Goal: Information Seeking & Learning: Learn about a topic

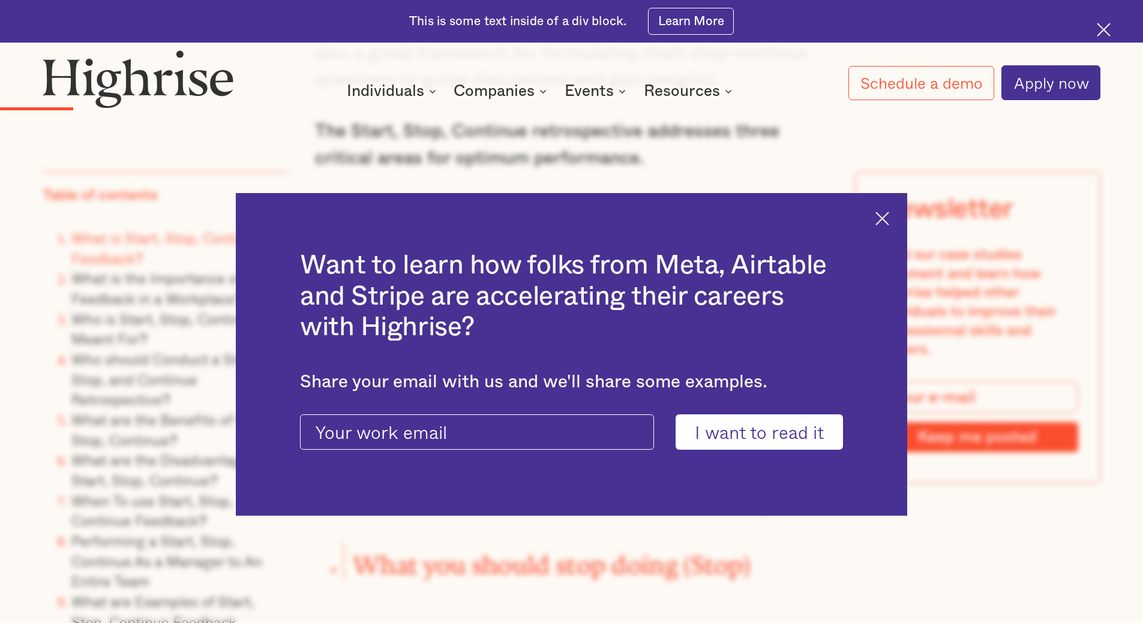
scroll to position [1800, 0]
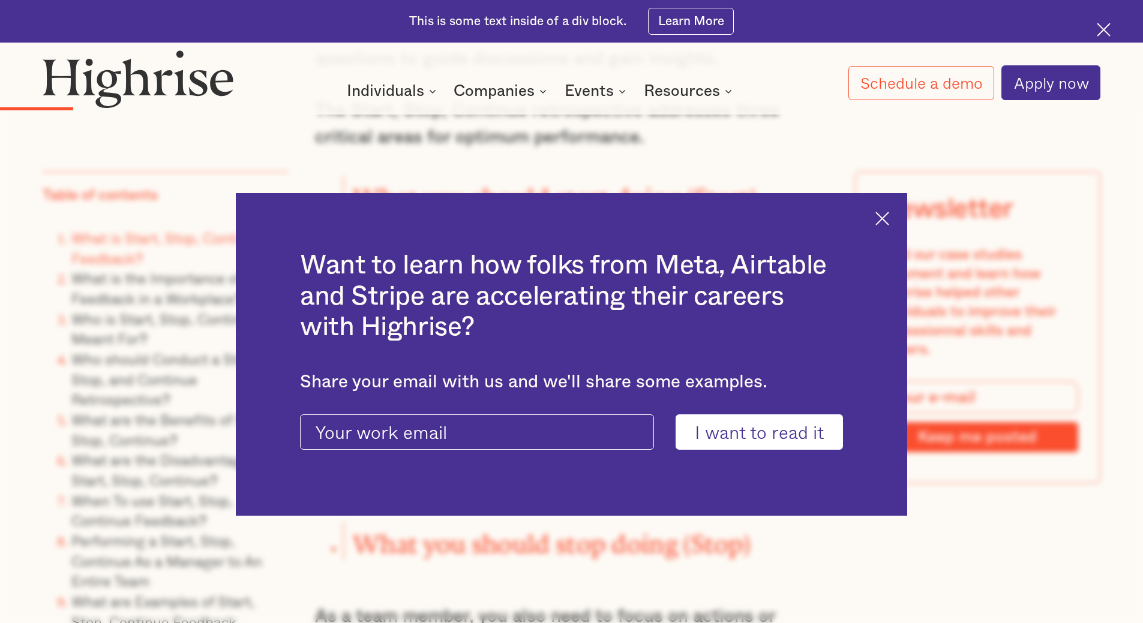
click at [889, 212] on img at bounding box center [882, 219] width 14 height 14
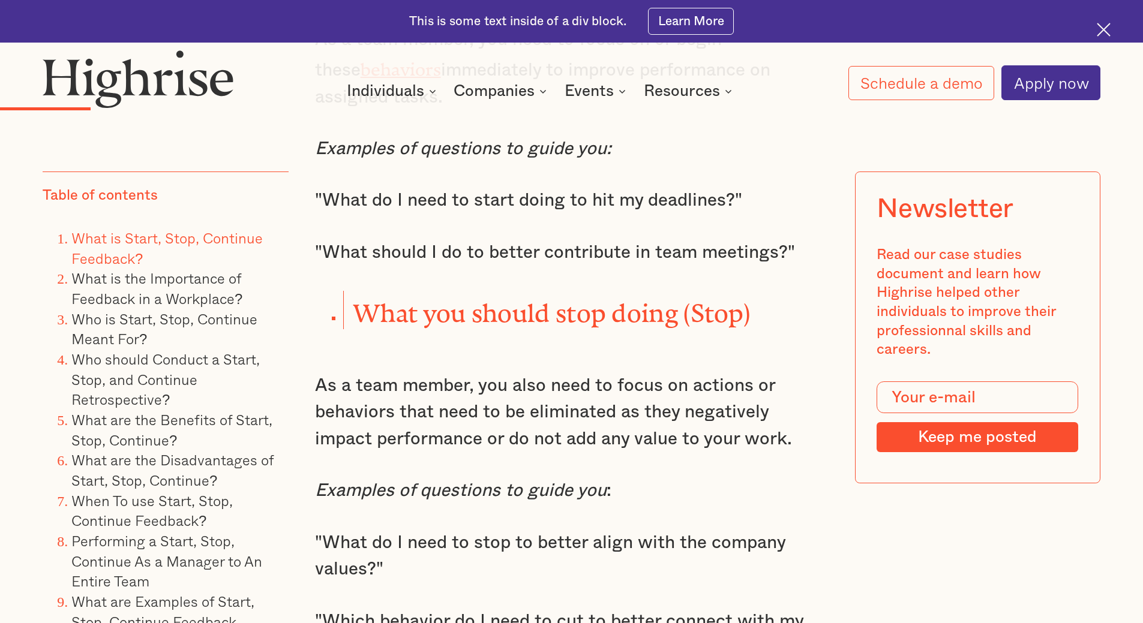
scroll to position [1920, 0]
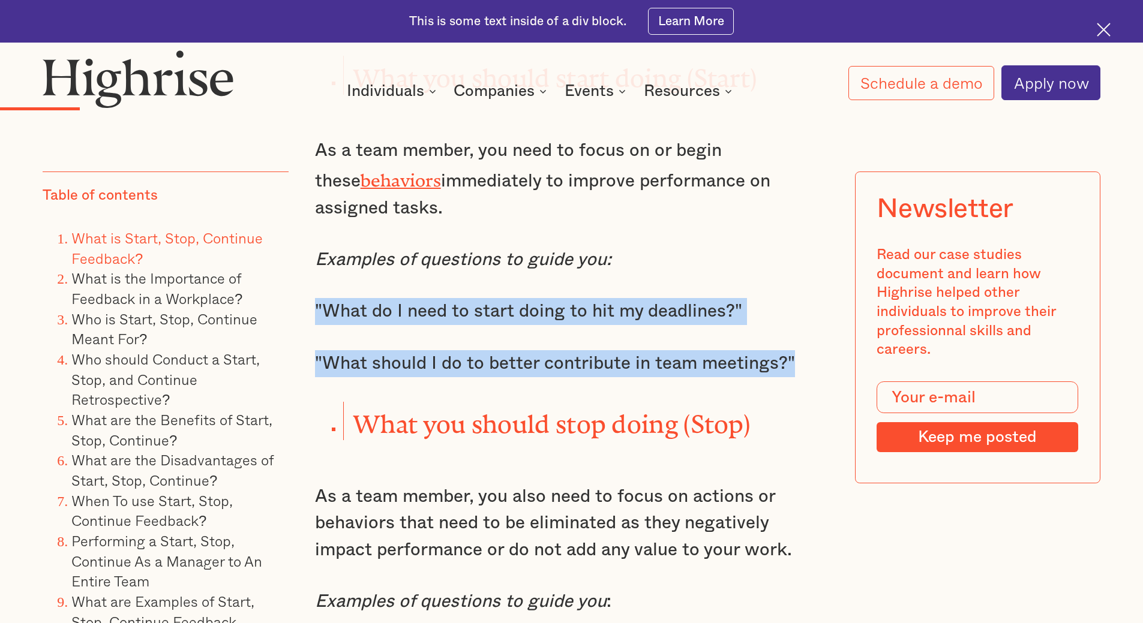
drag, startPoint x: 792, startPoint y: 345, endPoint x: 310, endPoint y: 301, distance: 483.8
copy div ""What do I need to start doing to hit my deadlines?" "What should I do to bette…"
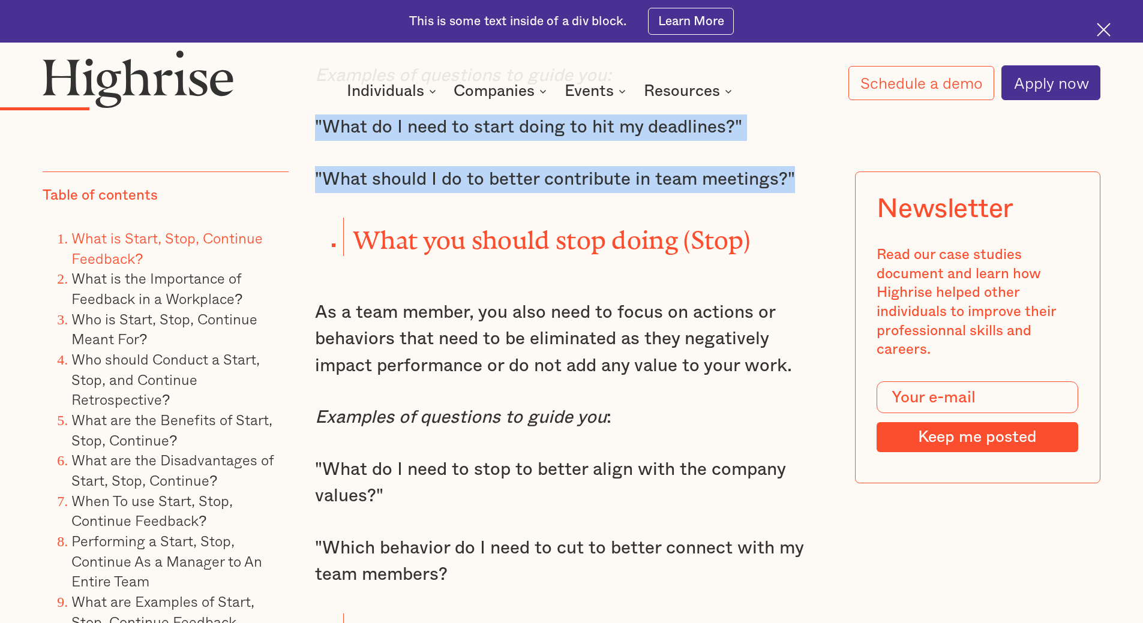
scroll to position [2160, 0]
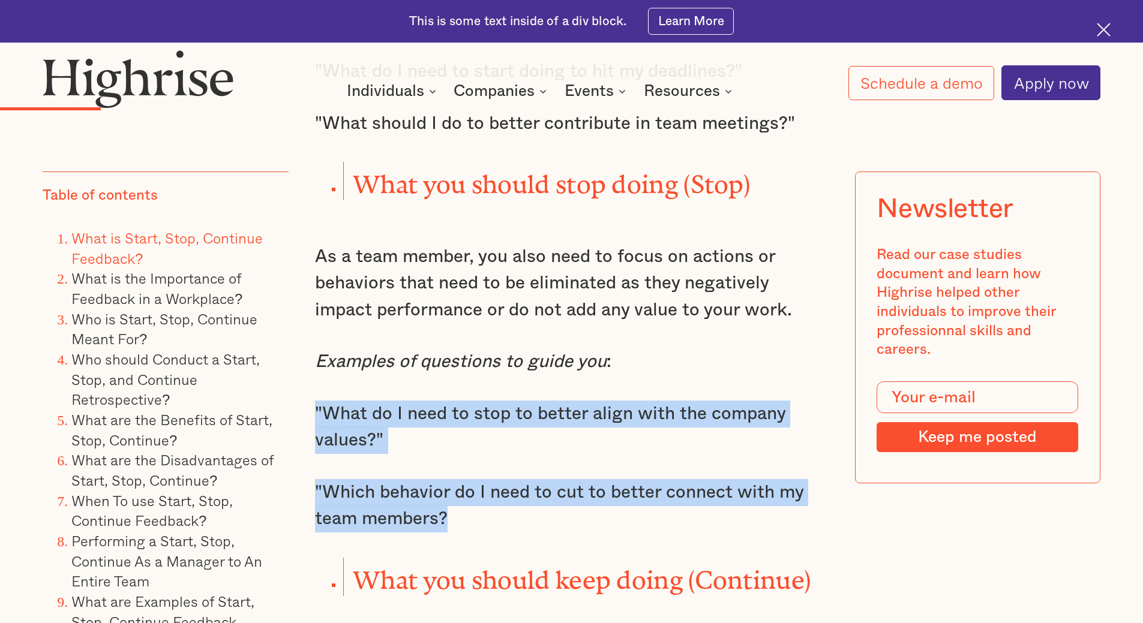
drag, startPoint x: 298, startPoint y: 392, endPoint x: 680, endPoint y: 485, distance: 393.3
copy div ""What do I need to stop to better align with the company values?" "Which behavi…"
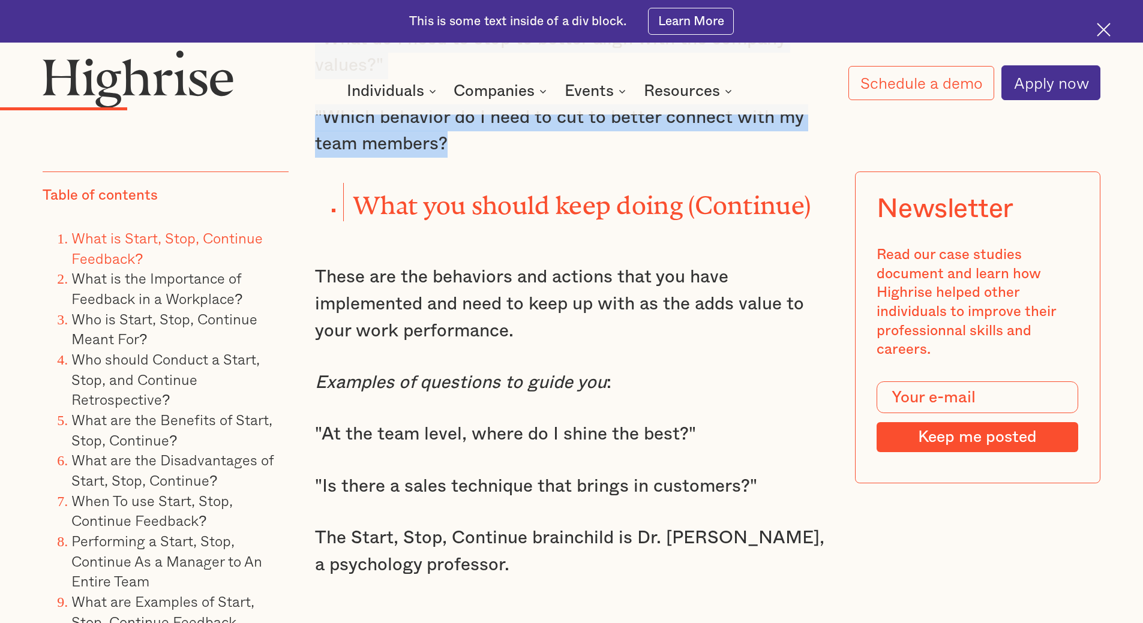
scroll to position [2580, 0]
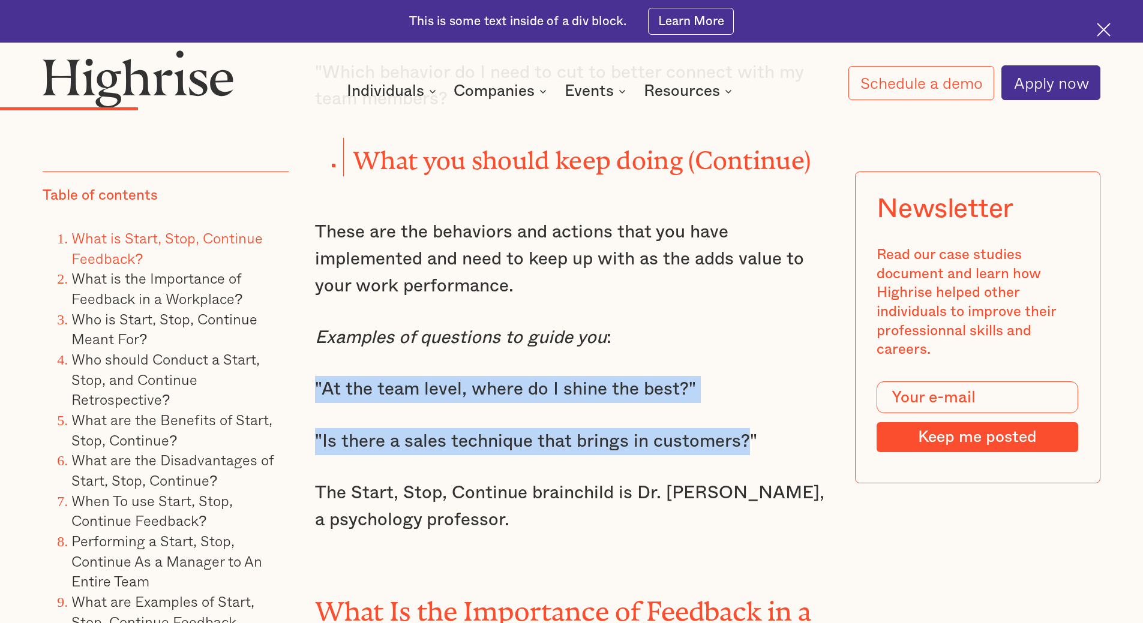
drag, startPoint x: 307, startPoint y: 367, endPoint x: 748, endPoint y: 384, distance: 440.7
copy div ""At the team level, where do I shine the best?" "Is there a sales technique tha…"
click at [611, 428] on p ""Is there a sales technique that brings in customers?"" at bounding box center [572, 441] width 514 height 27
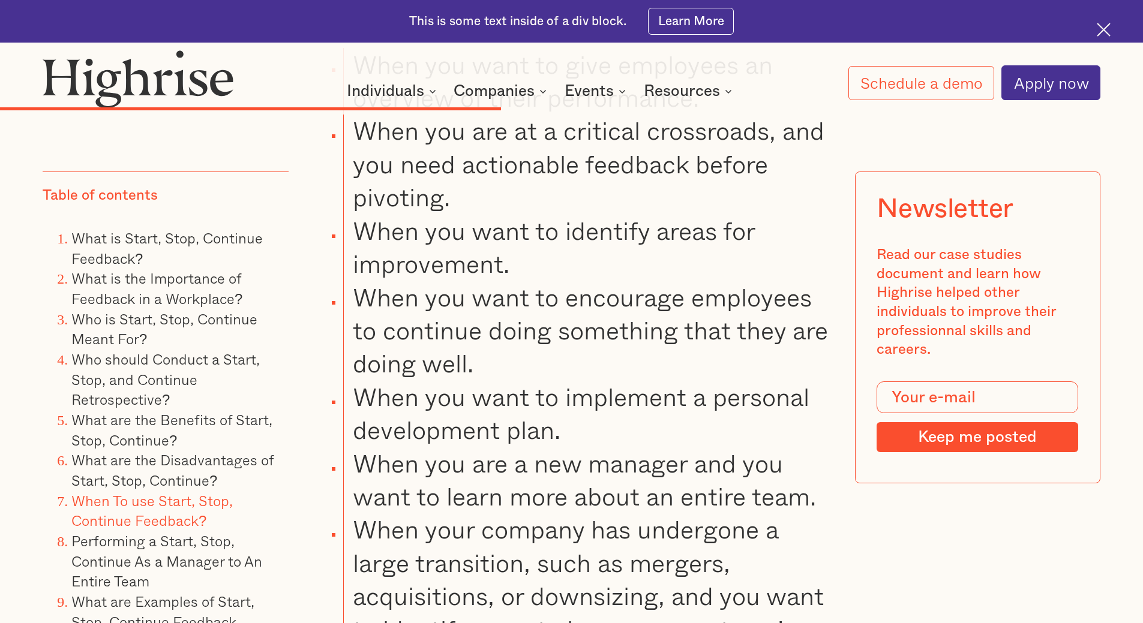
scroll to position [6720, 0]
